Goal: Register for event/course

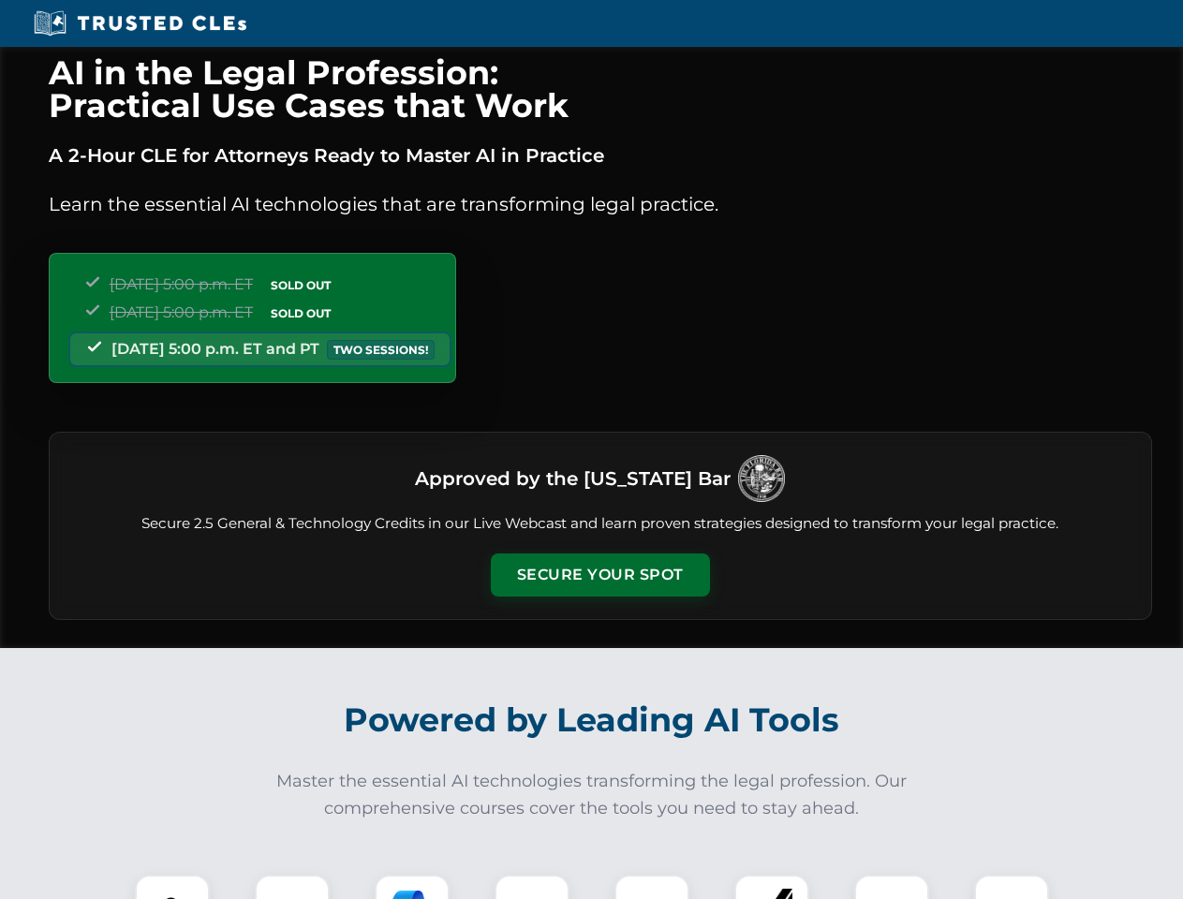
click at [600, 575] on button "Secure Your Spot" at bounding box center [600, 575] width 219 height 43
click at [172, 887] on img at bounding box center [172, 912] width 54 height 54
